Goal: Task Accomplishment & Management: Manage account settings

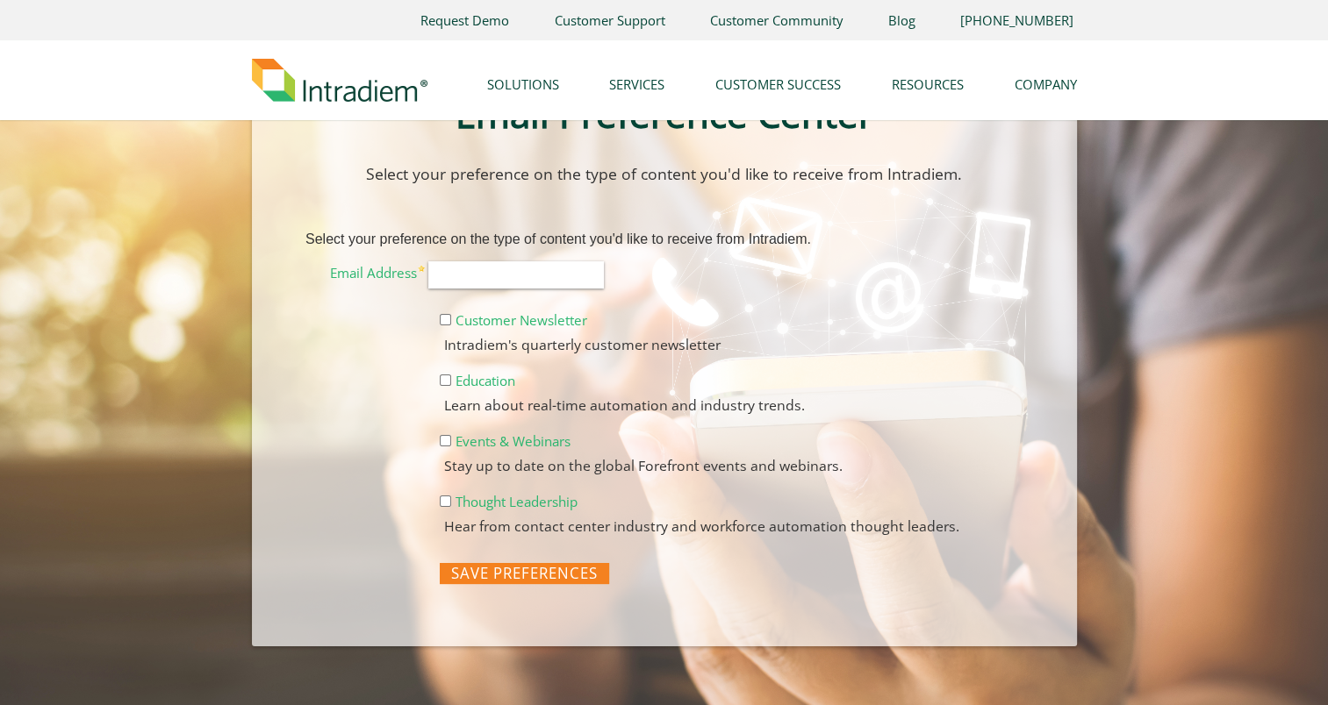
scroll to position [175, 0]
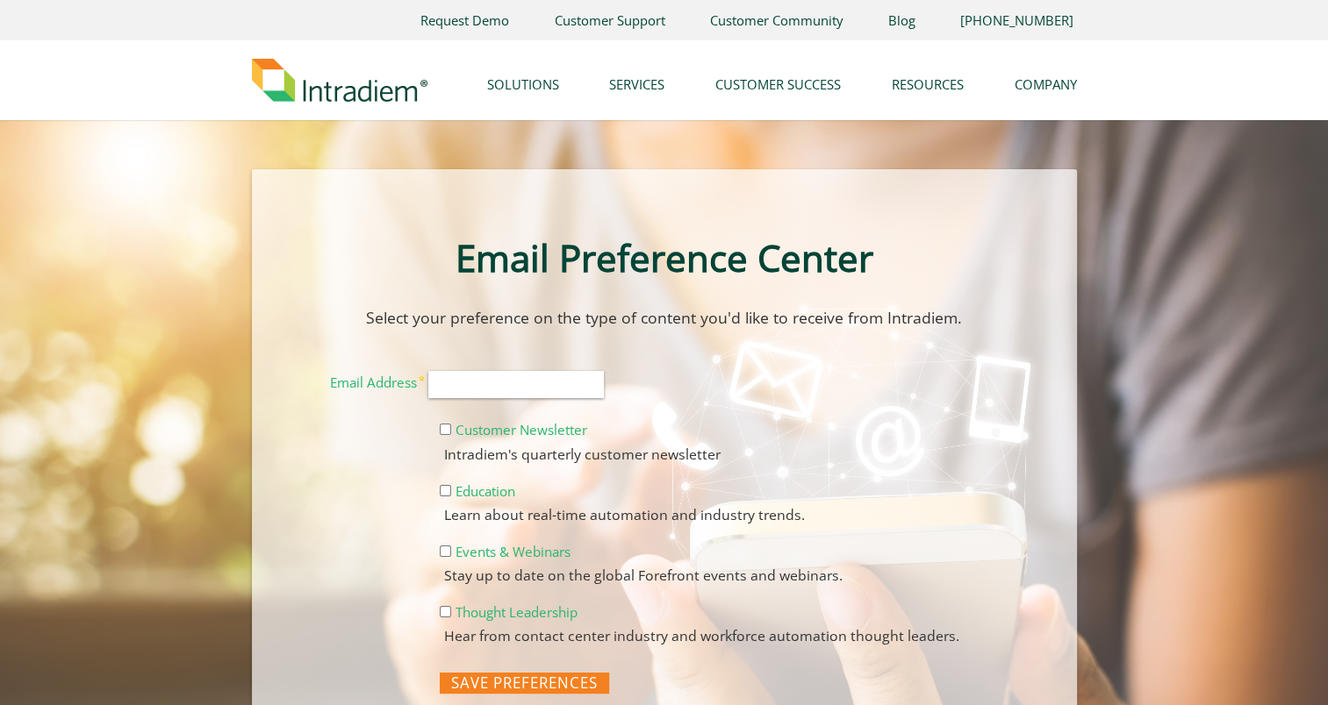
scroll to position [88, 0]
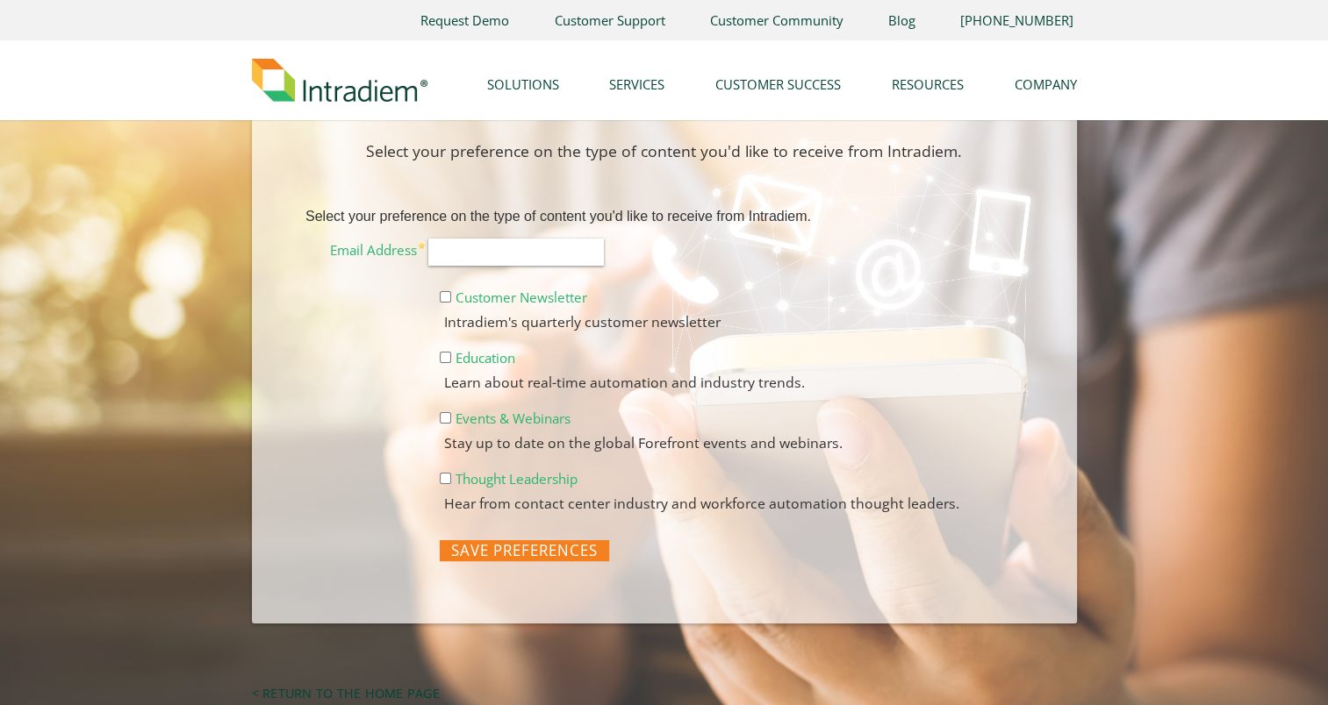
scroll to position [175, 0]
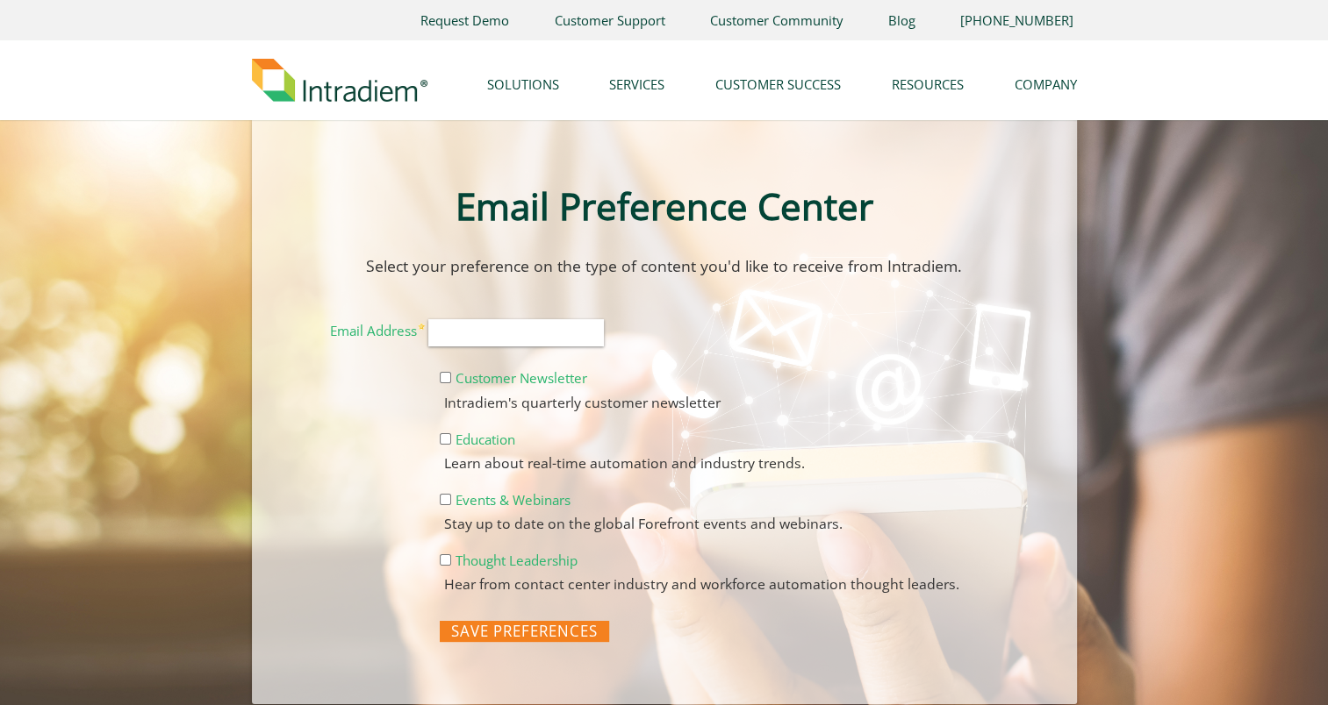
scroll to position [88, 0]
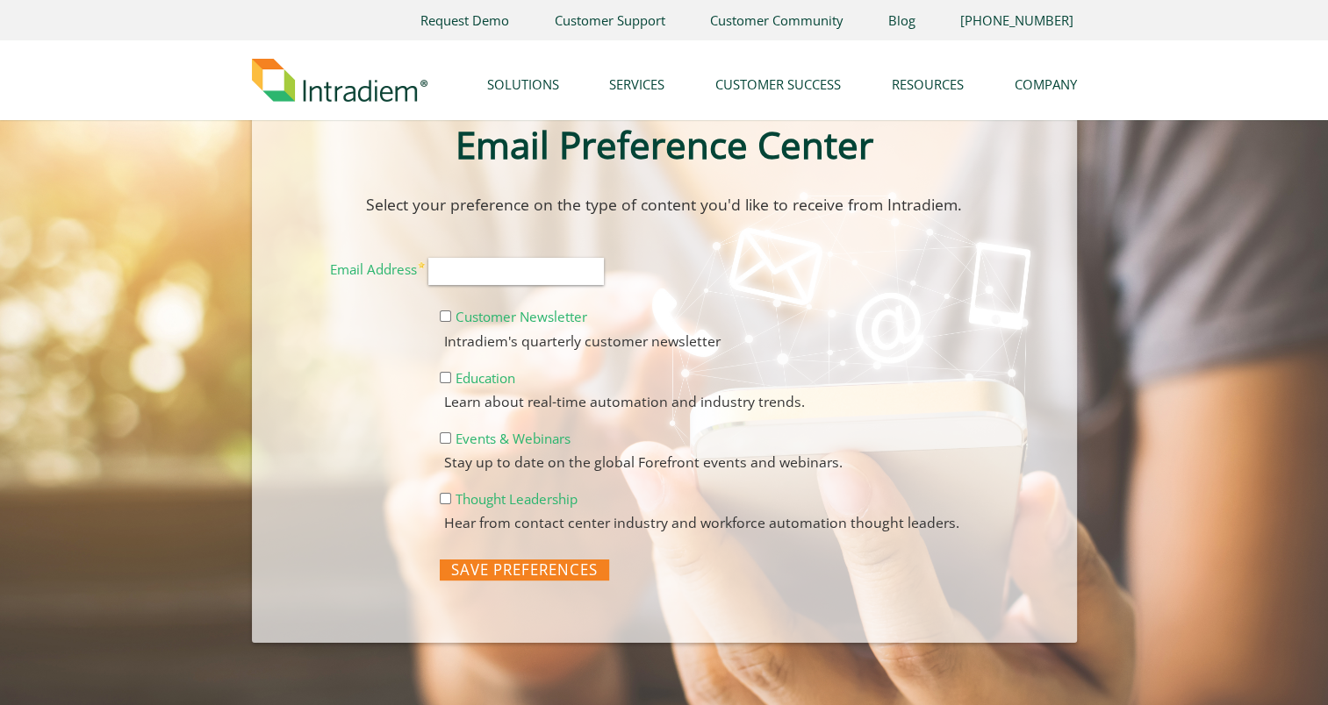
scroll to position [88, 0]
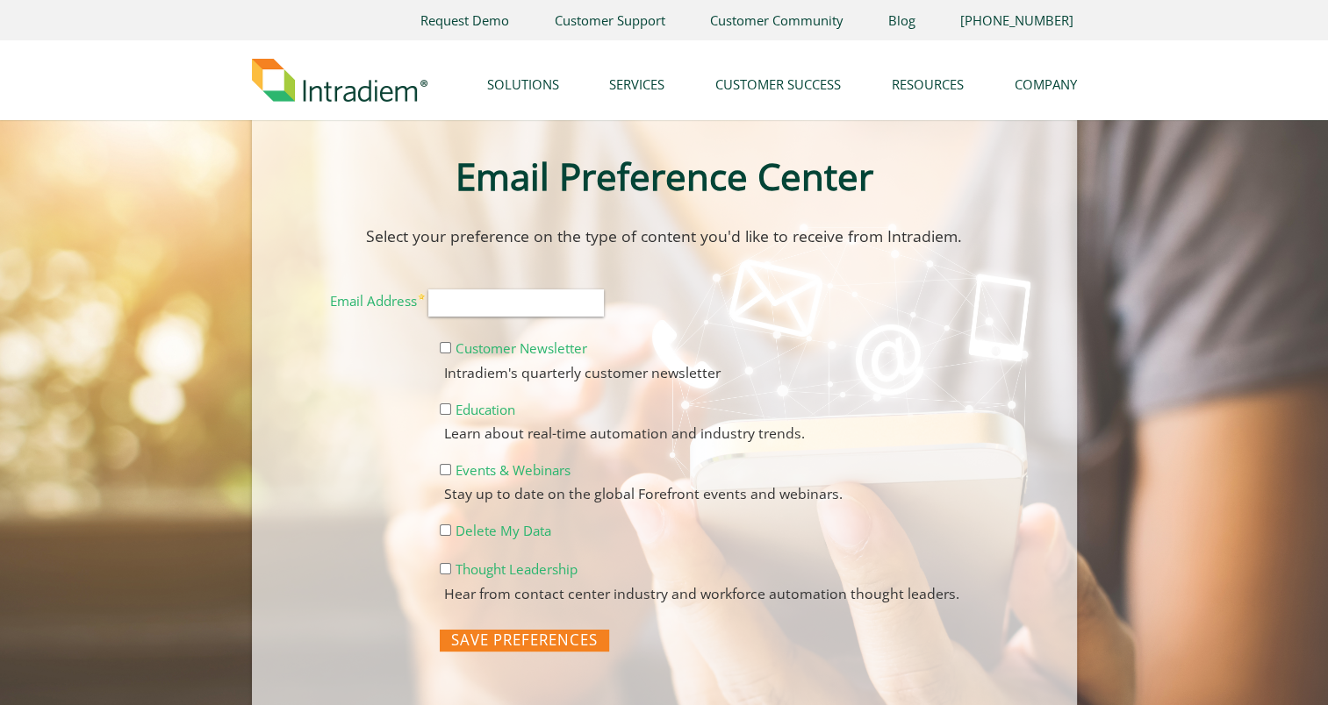
scroll to position [88, 0]
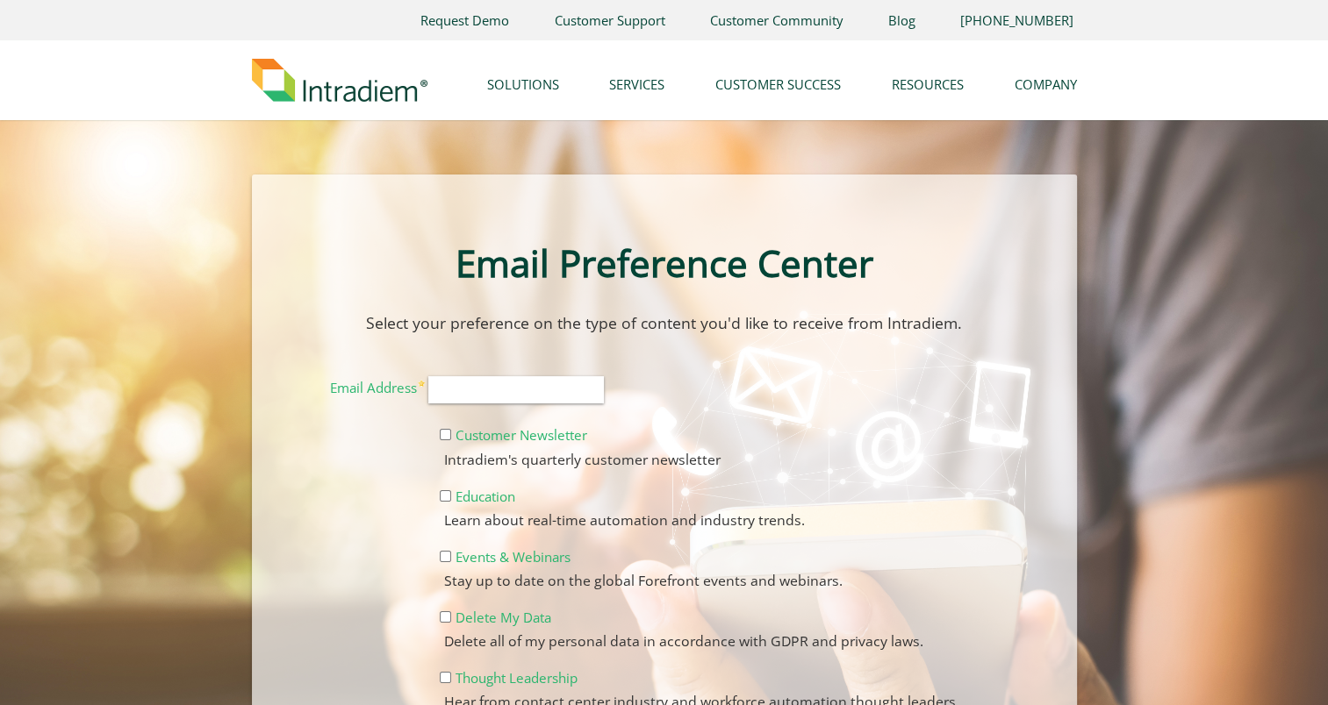
click at [634, 324] on p "Select your preference on the type of content you'd like to receive from Intrad…" at bounding box center [664, 323] width 741 height 25
